Goal: Task Accomplishment & Management: Use online tool/utility

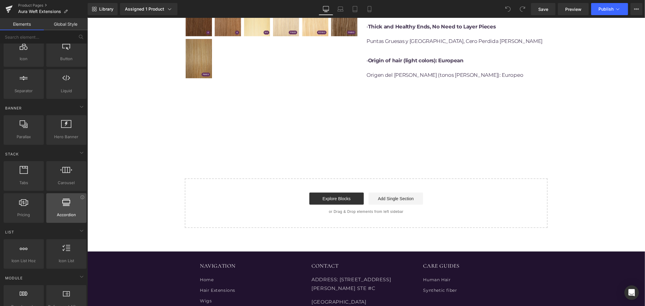
scroll to position [101, 0]
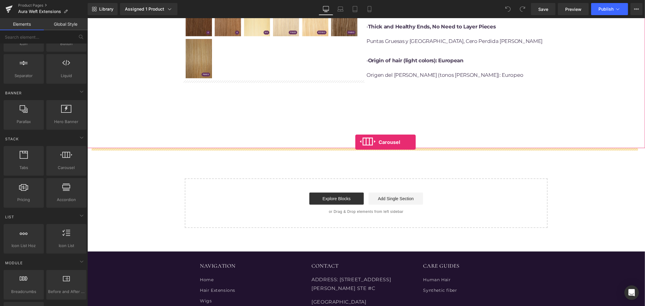
drag, startPoint x: 152, startPoint y: 181, endPoint x: 355, endPoint y: 142, distance: 206.9
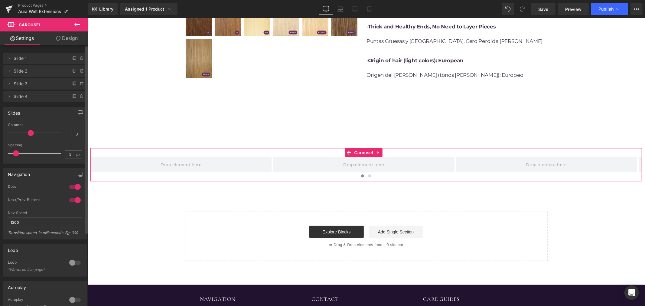
type input "4"
drag, startPoint x: 32, startPoint y: 131, endPoint x: 40, endPoint y: 131, distance: 8.2
click at [40, 131] on span at bounding box center [41, 133] width 6 height 6
click at [165, 163] on span at bounding box center [157, 164] width 45 height 10
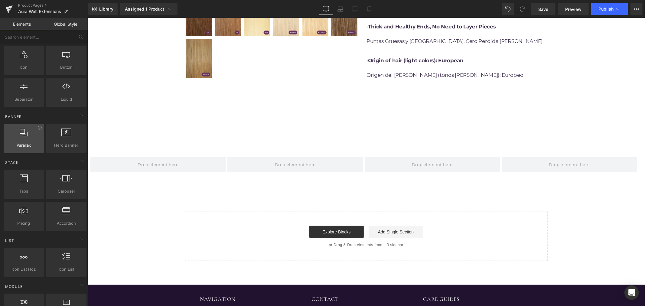
scroll to position [0, 0]
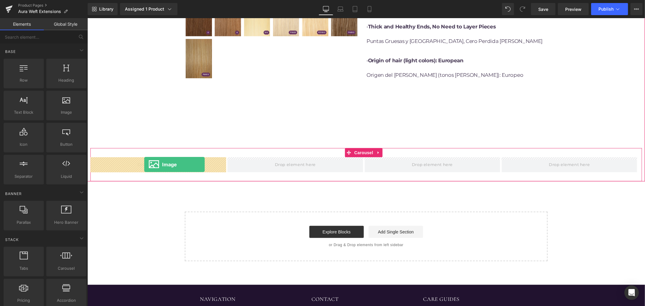
drag, startPoint x: 173, startPoint y: 136, endPoint x: 144, endPoint y: 164, distance: 41.0
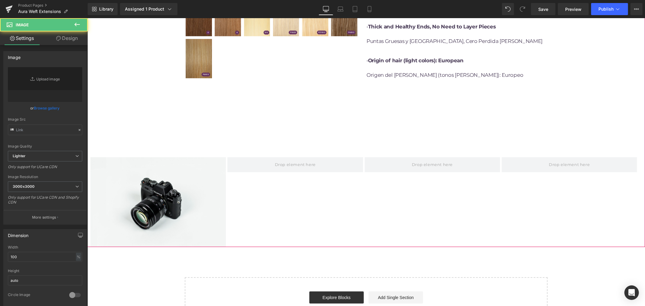
type input "//[DOMAIN_NAME][URL]"
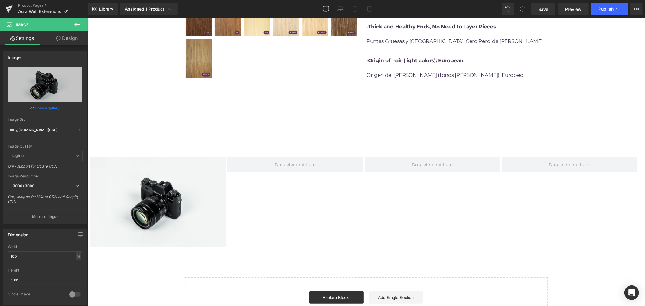
click at [80, 24] on icon at bounding box center [76, 24] width 7 height 7
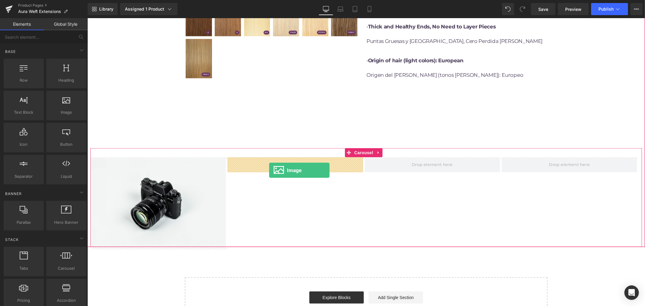
drag, startPoint x: 147, startPoint y: 128, endPoint x: 270, endPoint y: 170, distance: 129.1
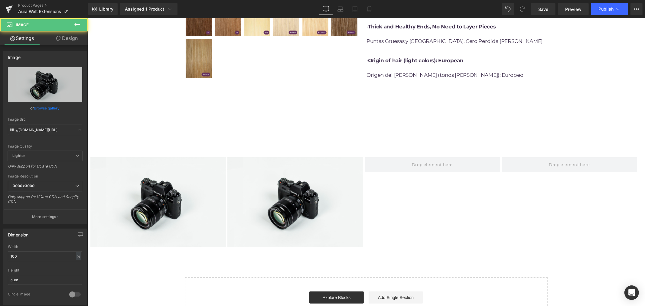
click at [76, 25] on icon at bounding box center [76, 24] width 7 height 7
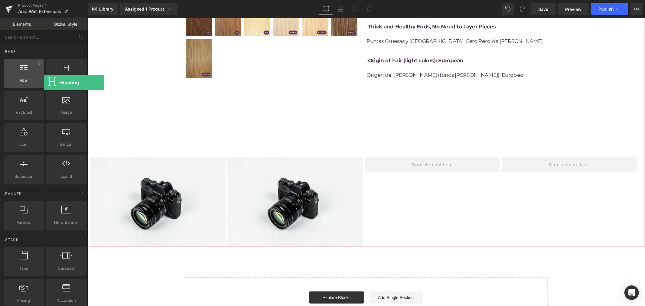
drag, startPoint x: 83, startPoint y: 79, endPoint x: 32, endPoint y: 79, distance: 50.2
click at [32, 79] on div "Row rows, columns, layouts, div Heading headings, titles, h1,h2,h3,h4,h5,h6 Tex…" at bounding box center [44, 121] width 85 height 128
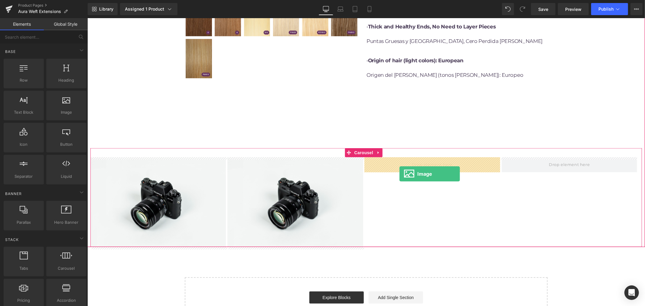
drag, startPoint x: 158, startPoint y: 132, endPoint x: 399, endPoint y: 173, distance: 244.2
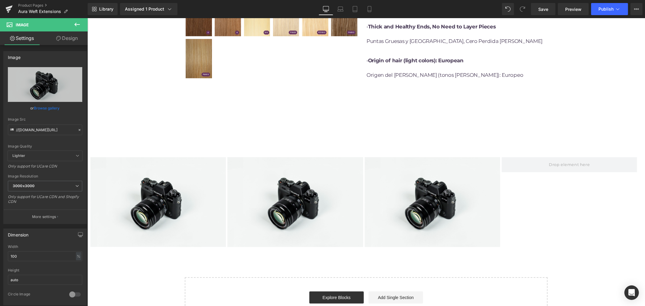
click at [73, 25] on button at bounding box center [76, 24] width 21 height 13
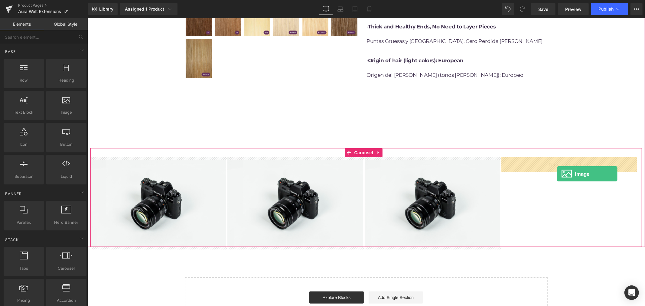
drag, startPoint x: 167, startPoint y: 130, endPoint x: 556, endPoint y: 173, distance: 391.7
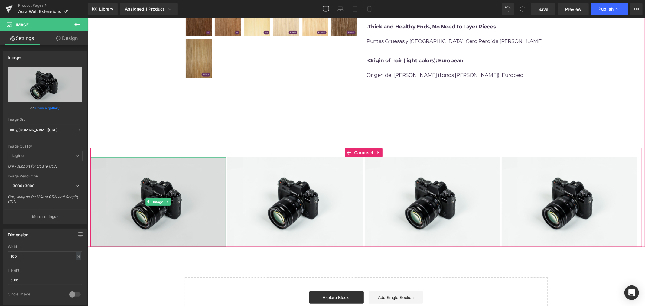
drag, startPoint x: 157, startPoint y: 203, endPoint x: 148, endPoint y: 182, distance: 22.9
click at [157, 203] on span "Image" at bounding box center [157, 201] width 13 height 7
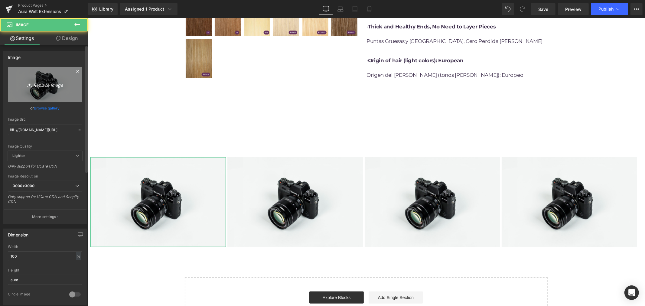
click at [50, 85] on icon "Replace Image" at bounding box center [45, 85] width 48 height 8
type input "C:\fakepath\3.jpg"
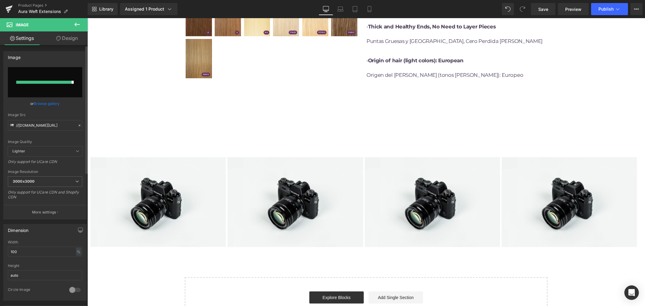
type input "[URL][DOMAIN_NAME]"
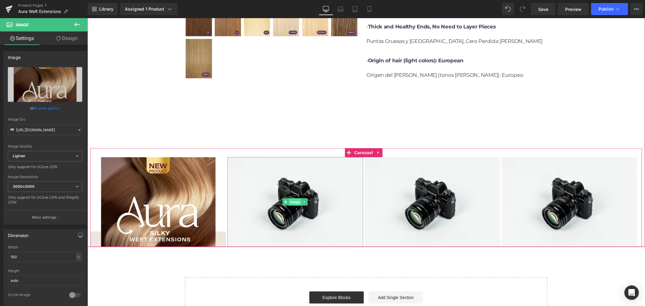
click at [297, 203] on span "Image" at bounding box center [295, 201] width 13 height 7
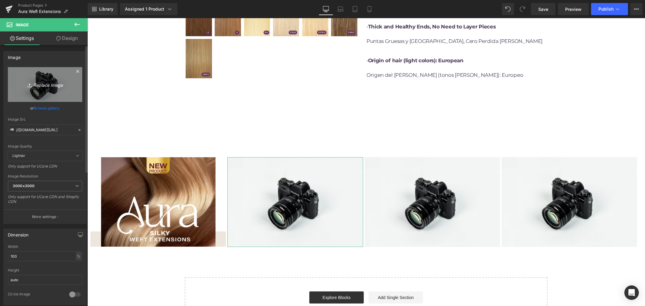
click at [45, 85] on icon "Replace Image" at bounding box center [45, 85] width 48 height 8
type input "C:\fakepath\1.jpg"
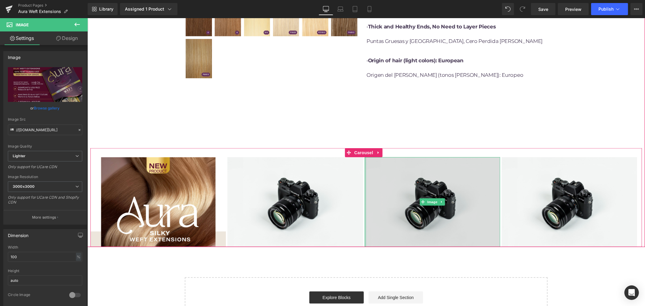
type input "[URL][DOMAIN_NAME]"
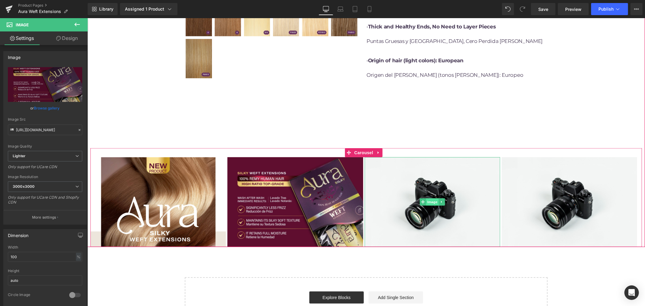
click at [433, 201] on span "Image" at bounding box center [432, 201] width 13 height 7
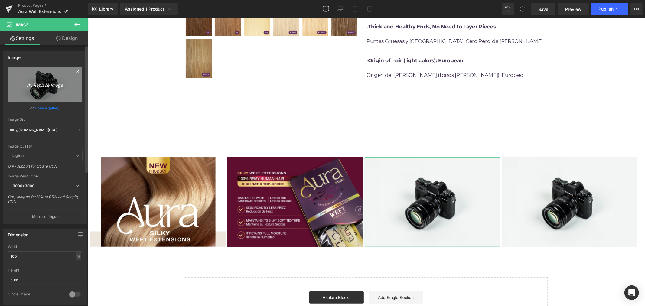
click at [40, 85] on icon "Replace Image" at bounding box center [45, 85] width 48 height 8
type input "C:\fakepath\6.jpg"
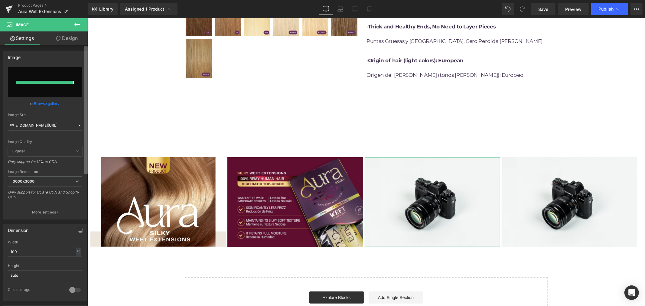
type input "[URL][DOMAIN_NAME]"
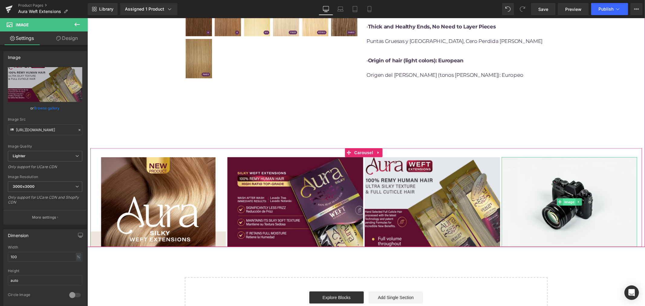
click at [570, 203] on span "Image" at bounding box center [568, 201] width 13 height 7
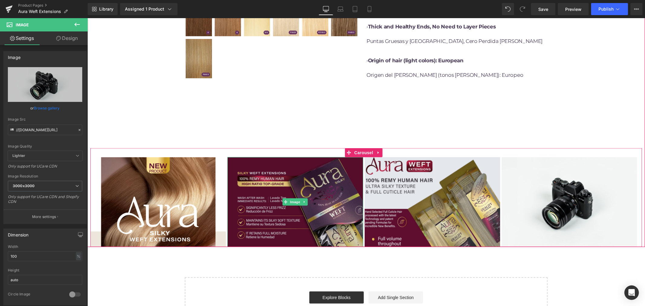
click at [256, 189] on img at bounding box center [294, 202] width 135 height 90
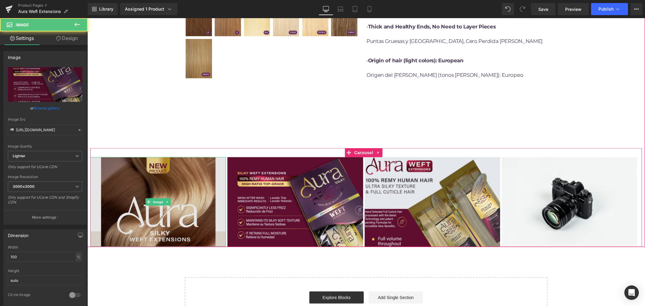
click at [182, 190] on img at bounding box center [157, 202] width 135 height 90
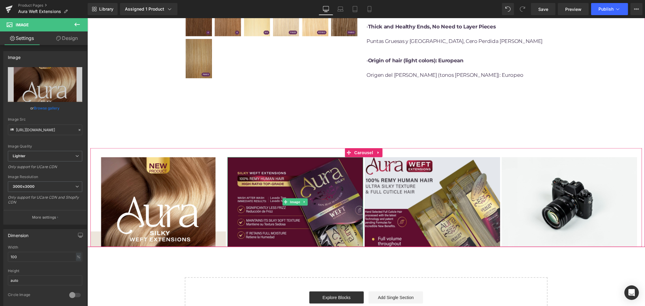
click at [301, 184] on img at bounding box center [294, 202] width 135 height 90
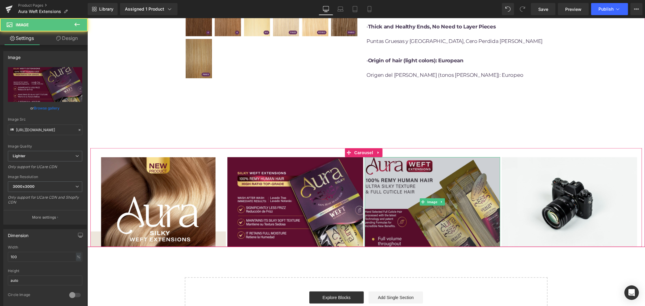
click at [409, 183] on img at bounding box center [431, 202] width 135 height 90
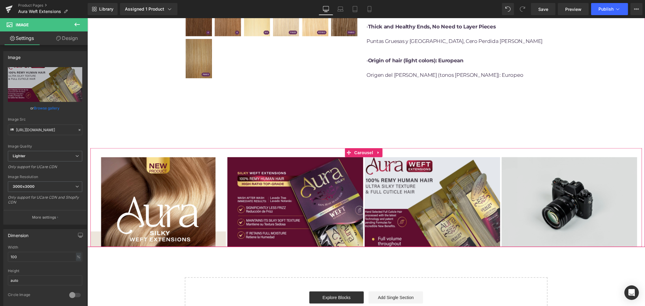
click at [547, 182] on img at bounding box center [568, 202] width 135 height 90
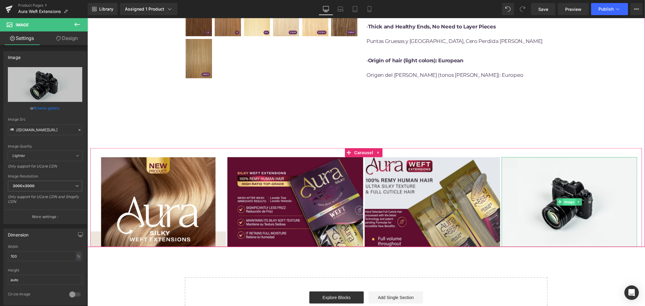
click at [569, 199] on span "Image" at bounding box center [568, 201] width 13 height 7
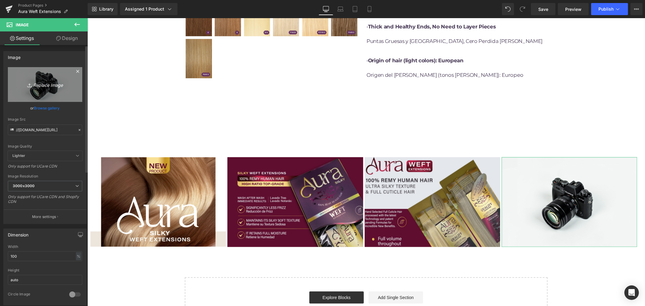
click at [44, 85] on icon "Replace Image" at bounding box center [45, 85] width 48 height 8
type input "C:\fakepath\7.jpg"
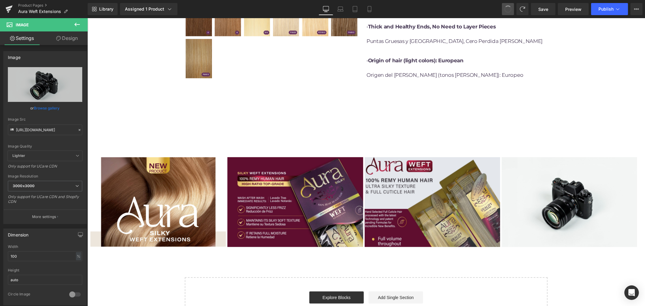
type input "//[DOMAIN_NAME][URL]"
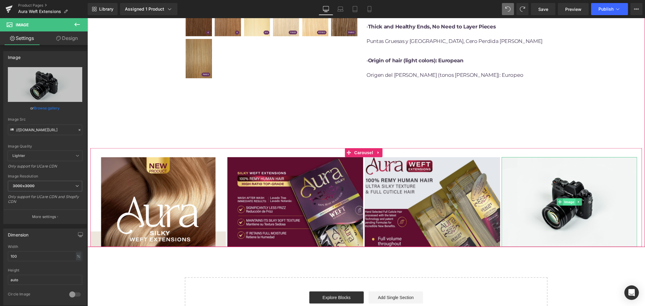
click at [571, 199] on span "Image" at bounding box center [568, 201] width 13 height 7
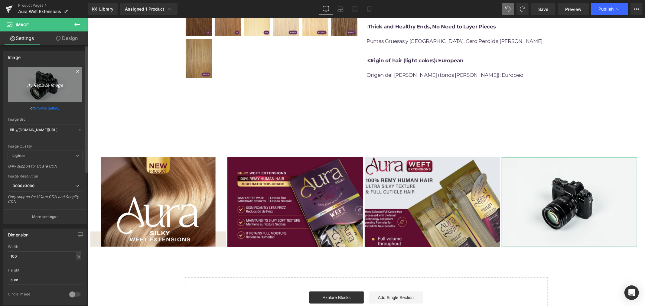
click at [45, 85] on icon "Replace Image" at bounding box center [45, 85] width 48 height 8
type input "C:\fakepath\4.jpg"
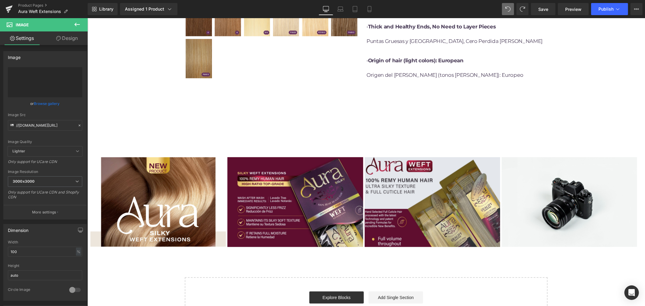
type input "[URL][DOMAIN_NAME]"
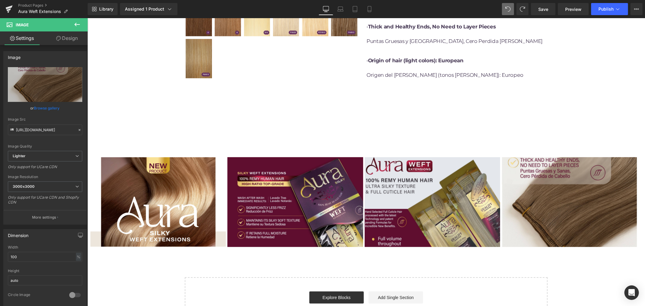
click at [587, 266] on div "AURA PREMIUM ULTRA SILKY WEFT EXTENSIONS (P) Title $0 $154.99 (P) Price Premium…" at bounding box center [365, 6] width 557 height 640
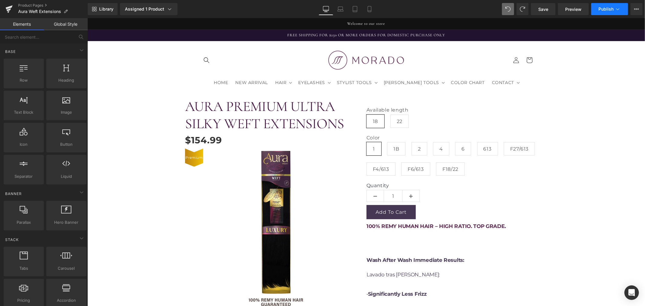
click at [605, 10] on span "Publish" at bounding box center [605, 9] width 15 height 5
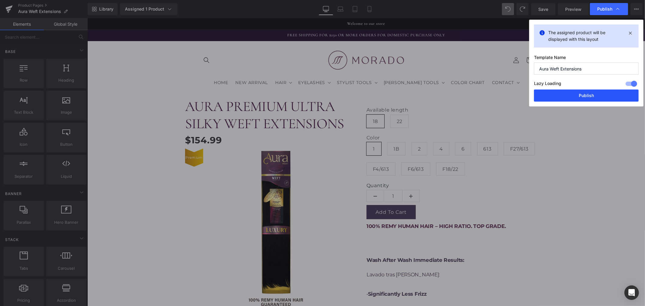
click at [575, 98] on button "Publish" at bounding box center [586, 95] width 105 height 12
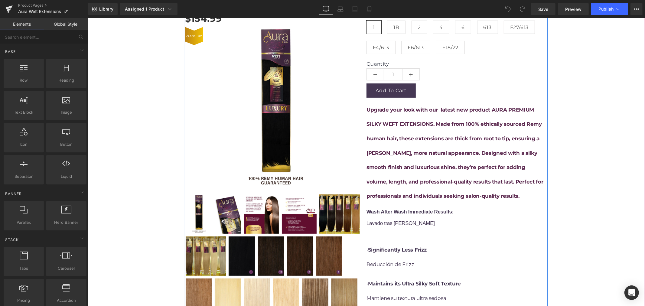
scroll to position [134, 0]
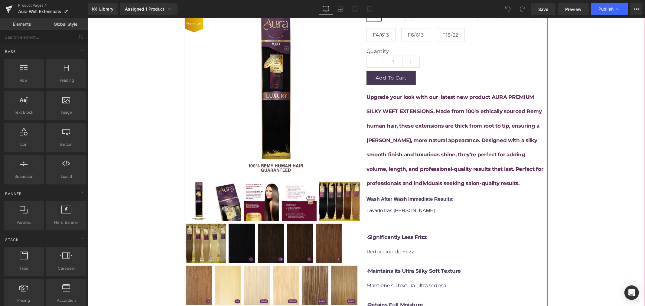
click at [425, 141] on span "Upgrade your look with our latest new product AURA PREMIUM SILKY WEFT EXTENSION…" at bounding box center [454, 140] width 177 height 92
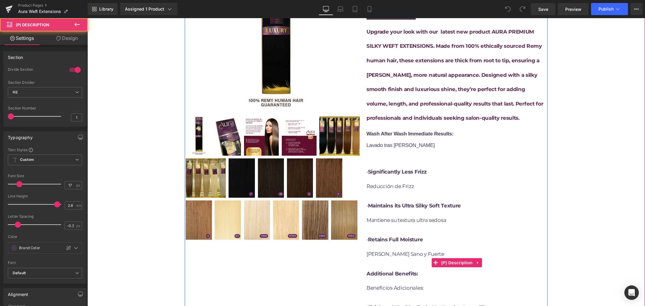
scroll to position [268, 0]
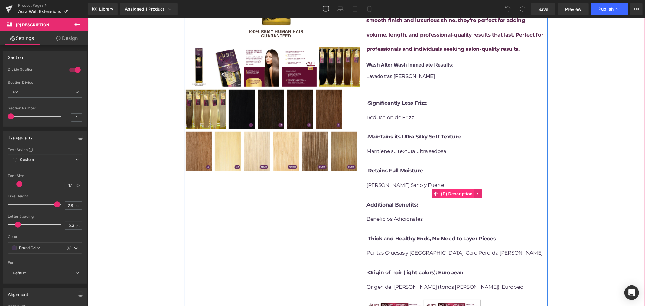
click at [449, 193] on span "(P) Description" at bounding box center [456, 193] width 34 height 9
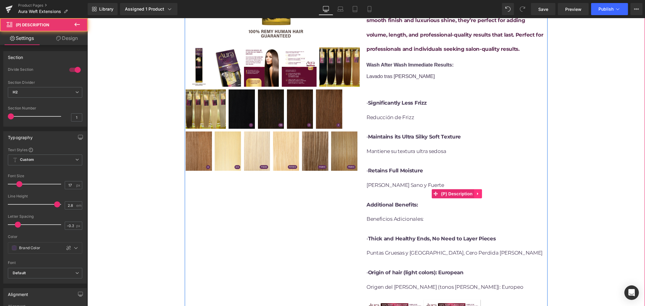
click at [475, 193] on icon at bounding box center [477, 193] width 4 height 5
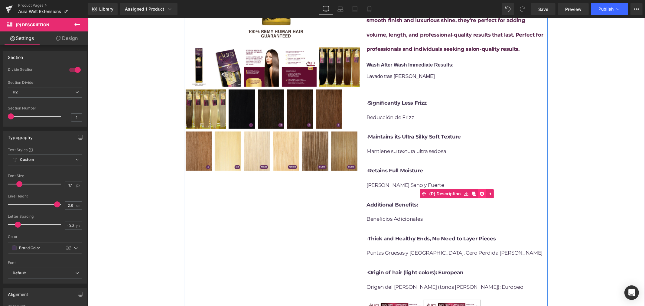
click at [479, 194] on icon at bounding box center [481, 193] width 4 height 4
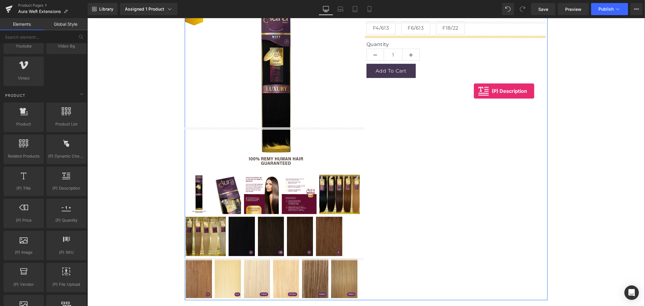
scroll to position [134, 0]
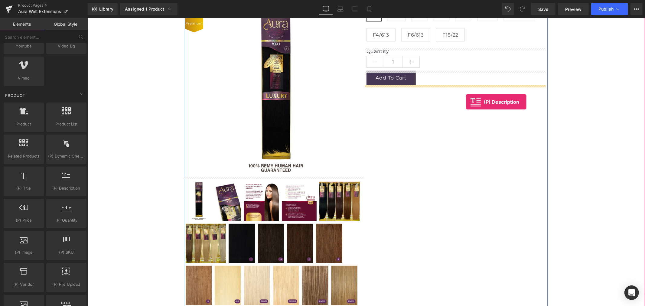
drag, startPoint x: 160, startPoint y: 201, endPoint x: 465, endPoint y: 101, distance: 321.7
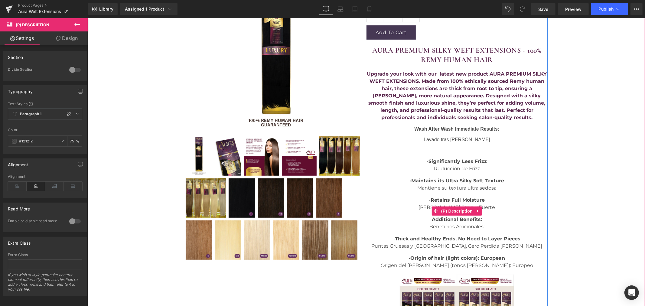
scroll to position [235, 0]
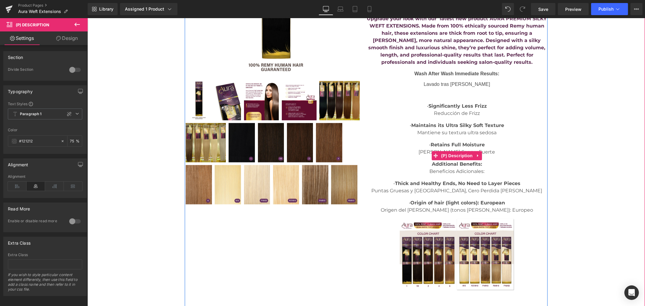
click at [457, 98] on div "AURA PREMIUM SILKY WEFT EXTENSIONS - 100% REMY HUMAN HAIR Upgrade your look wit…" at bounding box center [456, 140] width 181 height 300
click at [592, 126] on div "AURA PREMIUM SILKY WEFT EXTENSIONS (P) Title $0 $154.99 (P) Price Premium (P) I…" at bounding box center [365, 144] width 551 height 563
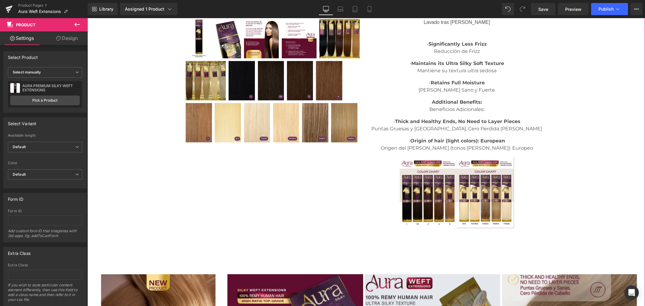
scroll to position [302, 0]
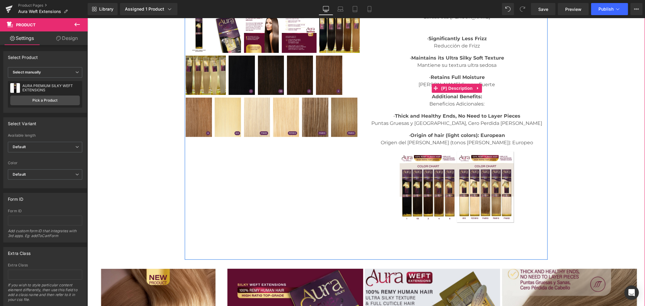
click at [427, 197] on img at bounding box center [427, 186] width 57 height 71
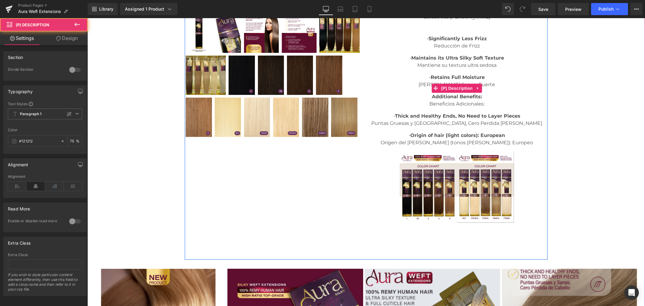
click at [579, 183] on div "AURA PREMIUM SILKY WEFT EXTENSIONS (P) Title $0 $154.99 (P) Price Premium (P) I…" at bounding box center [365, 76] width 551 height 563
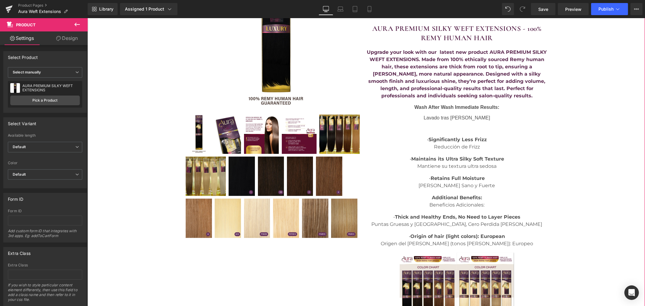
scroll to position [67, 0]
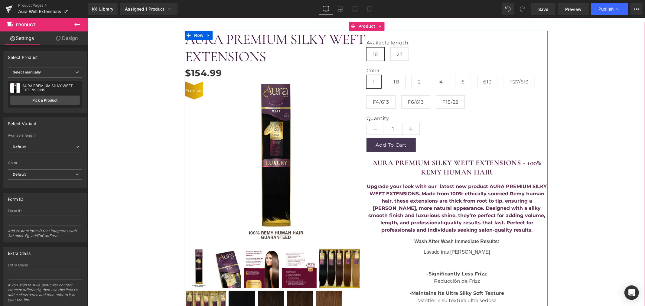
click at [412, 186] on span "Upgrade your look with our latest new product AURA PREMIUM SILKY WEFT EXTENSION…" at bounding box center [457, 207] width 180 height 49
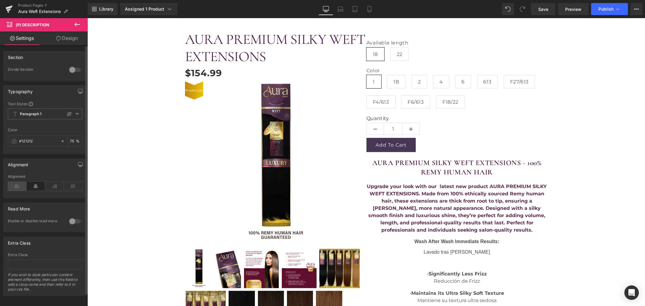
click at [21, 185] on icon at bounding box center [17, 186] width 19 height 9
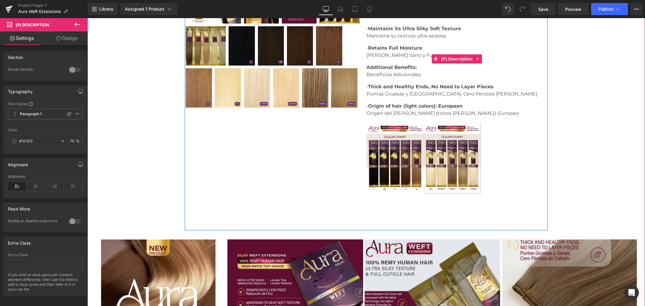
scroll to position [336, 0]
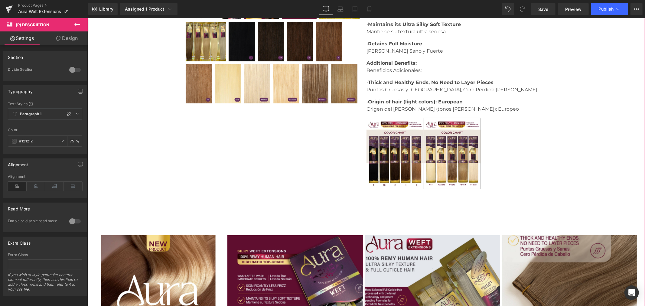
click at [604, 161] on div "AURA PREMIUM SILKY WEFT EXTENSIONS (P) Title $0 $154.99 (P) Price Premium (P) I…" at bounding box center [365, 43] width 551 height 563
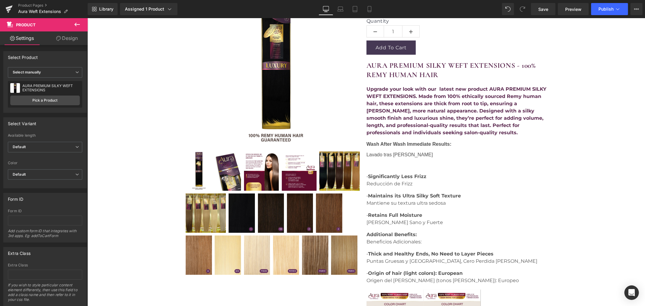
scroll to position [67, 0]
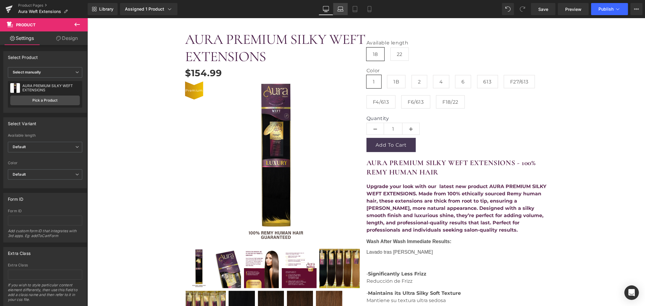
click at [342, 10] on icon at bounding box center [340, 9] width 6 height 6
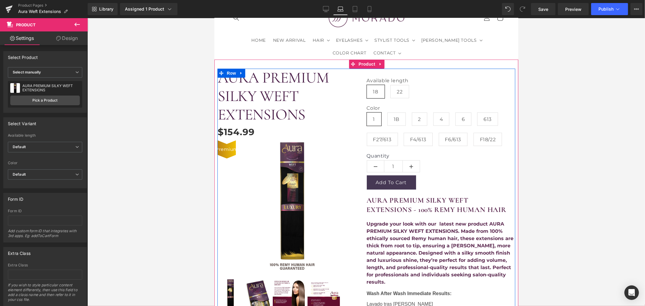
scroll to position [34, 0]
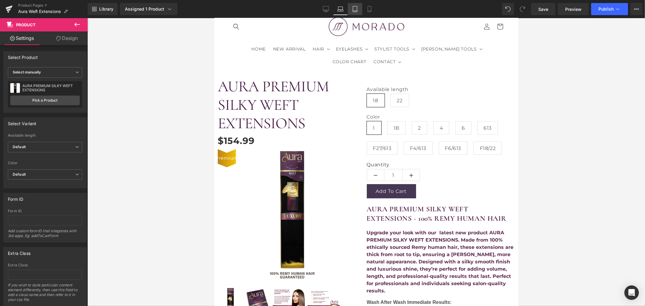
click at [355, 9] on icon at bounding box center [355, 9] width 6 height 6
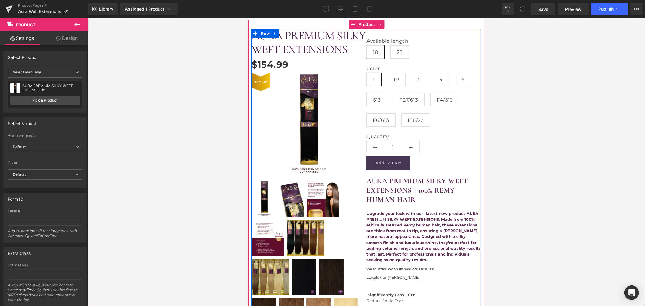
scroll to position [5, 0]
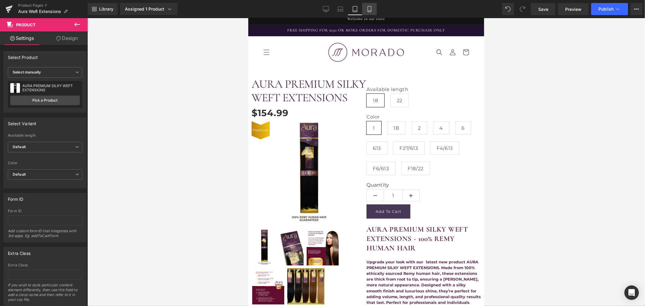
click at [370, 8] on icon at bounding box center [369, 9] width 3 height 6
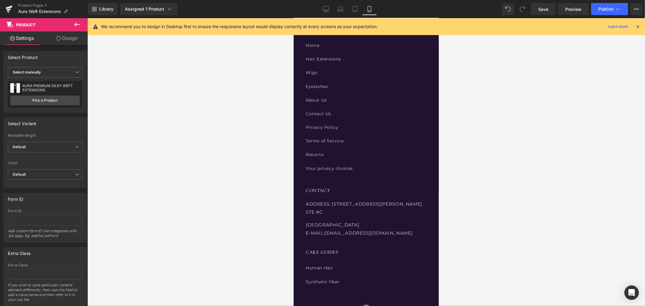
scroll to position [1013, 0]
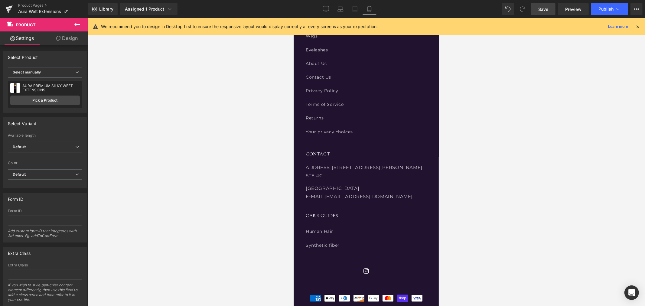
click at [541, 9] on span "Save" at bounding box center [543, 9] width 10 height 6
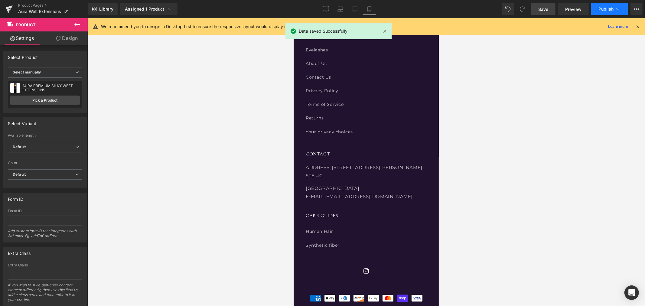
click at [604, 9] on span "Publish" at bounding box center [605, 9] width 15 height 5
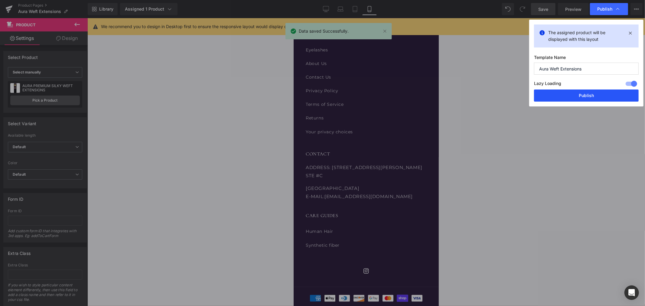
click at [576, 97] on button "Publish" at bounding box center [586, 95] width 105 height 12
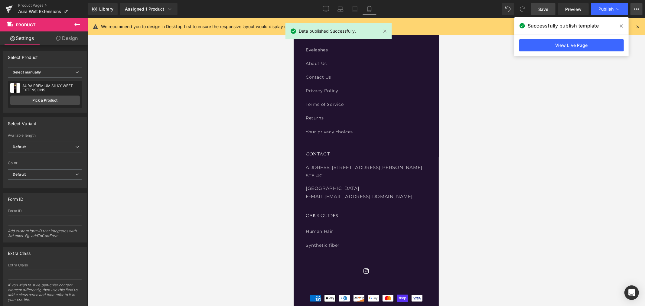
click at [635, 8] on icon at bounding box center [636, 9] width 5 height 5
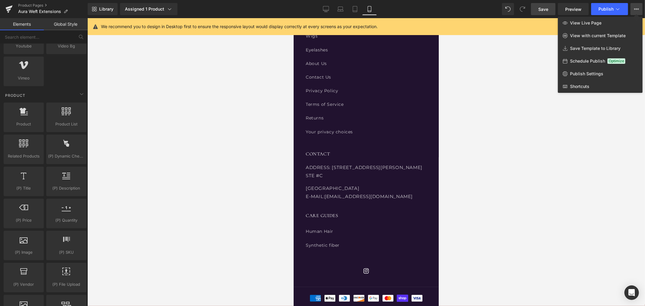
click at [189, 108] on div at bounding box center [365, 162] width 557 height 288
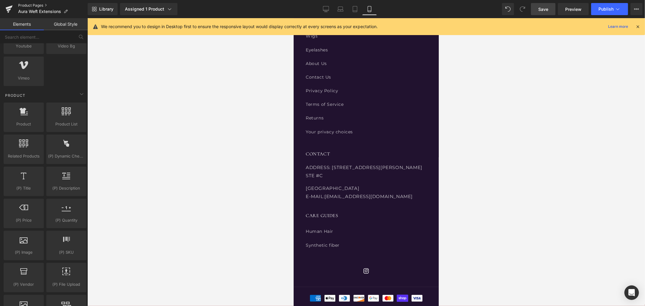
click at [21, 3] on link "Product Pages" at bounding box center [53, 5] width 70 height 5
